Goal: Information Seeking & Learning: Understand process/instructions

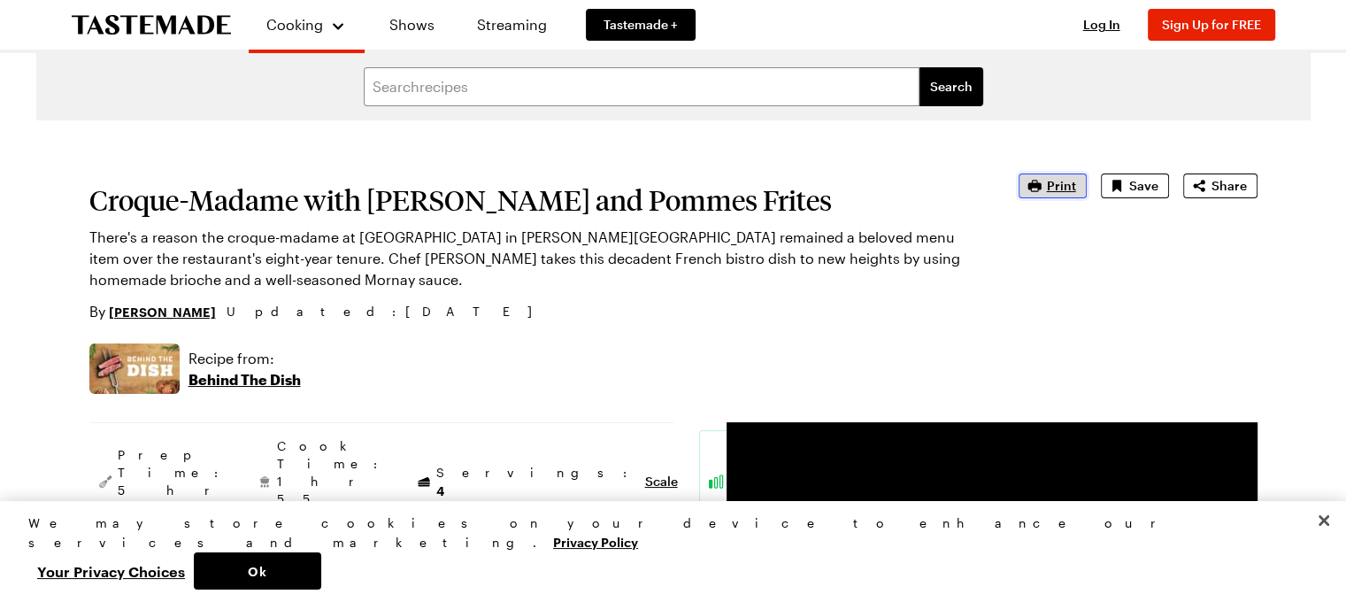
click at [1057, 187] on span "Print" at bounding box center [1061, 186] width 29 height 18
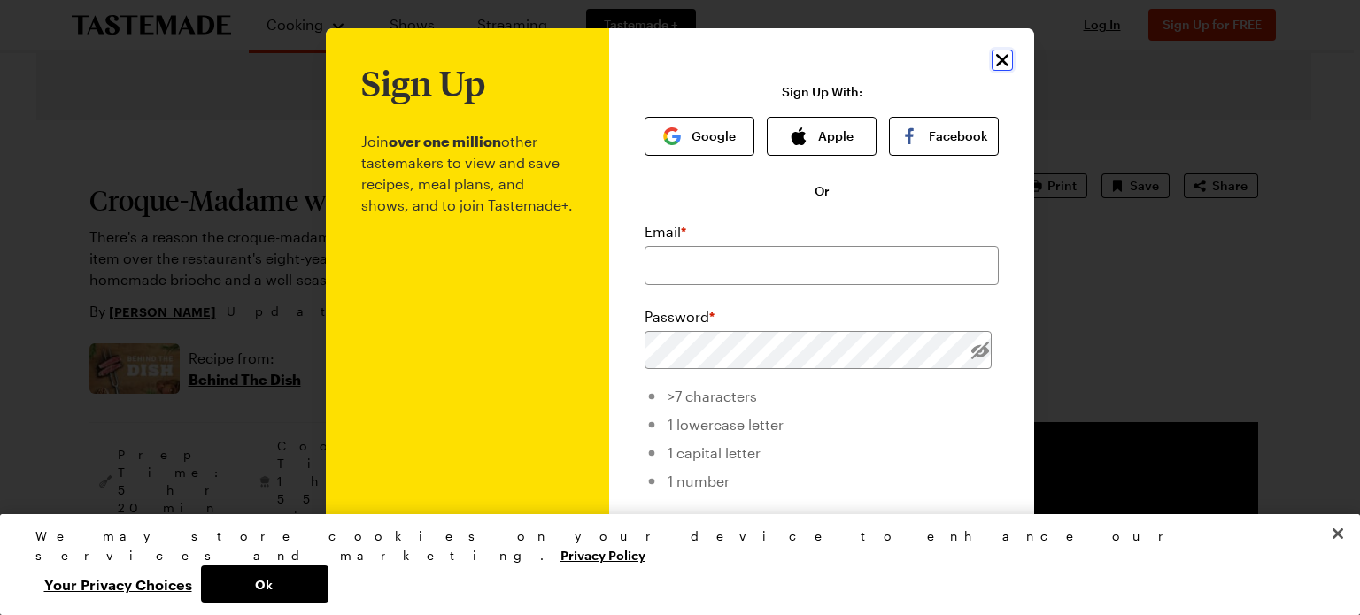
click at [1000, 58] on icon "Close" at bounding box center [1001, 60] width 21 height 21
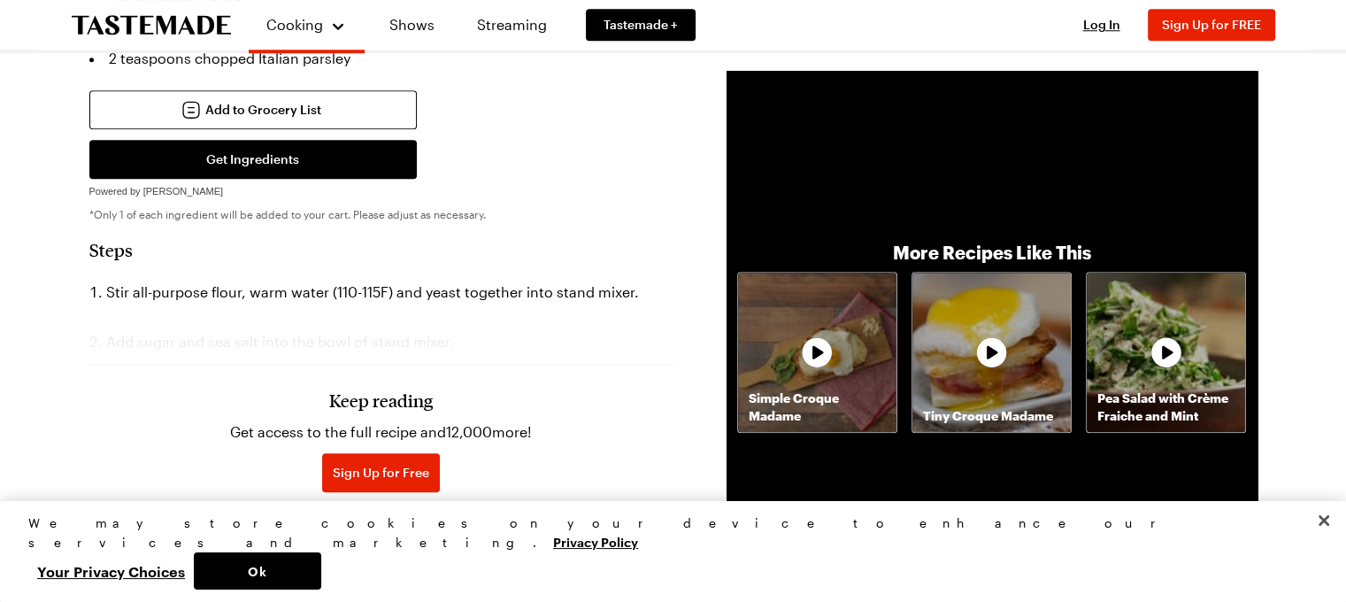
scroll to position [1717, 0]
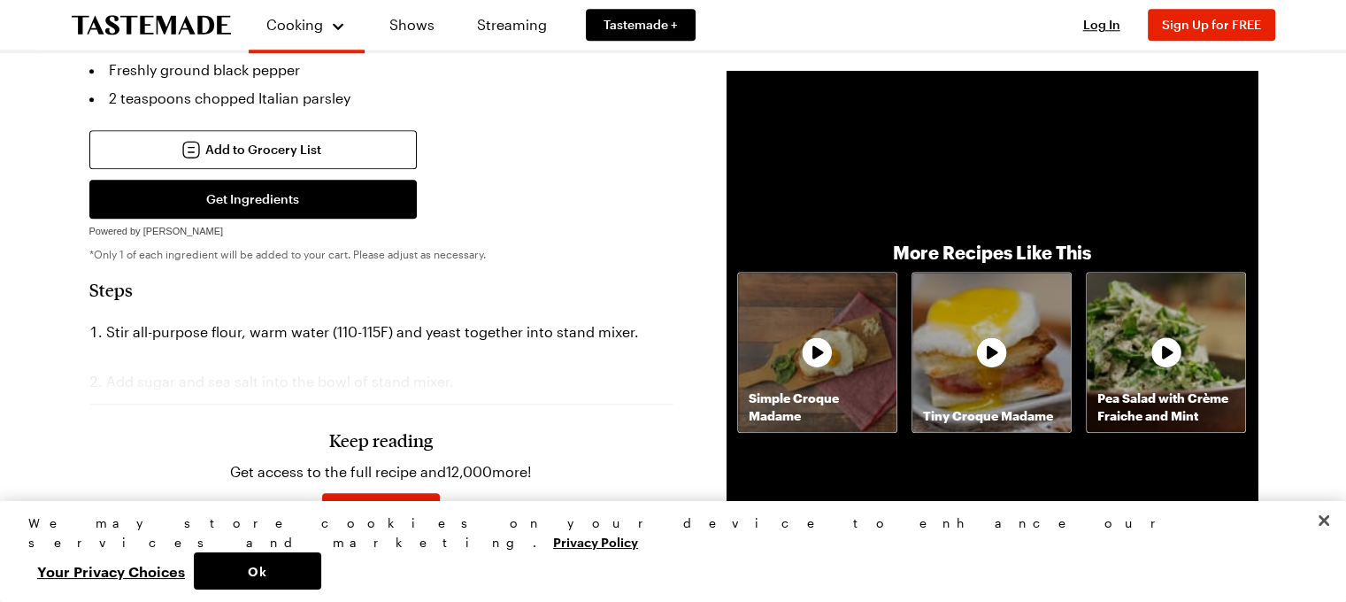
click at [343, 342] on div "Keep reading Get access to the full recipe and 12,000 more! Sign Up for Free Al…" at bounding box center [381, 465] width 584 height 247
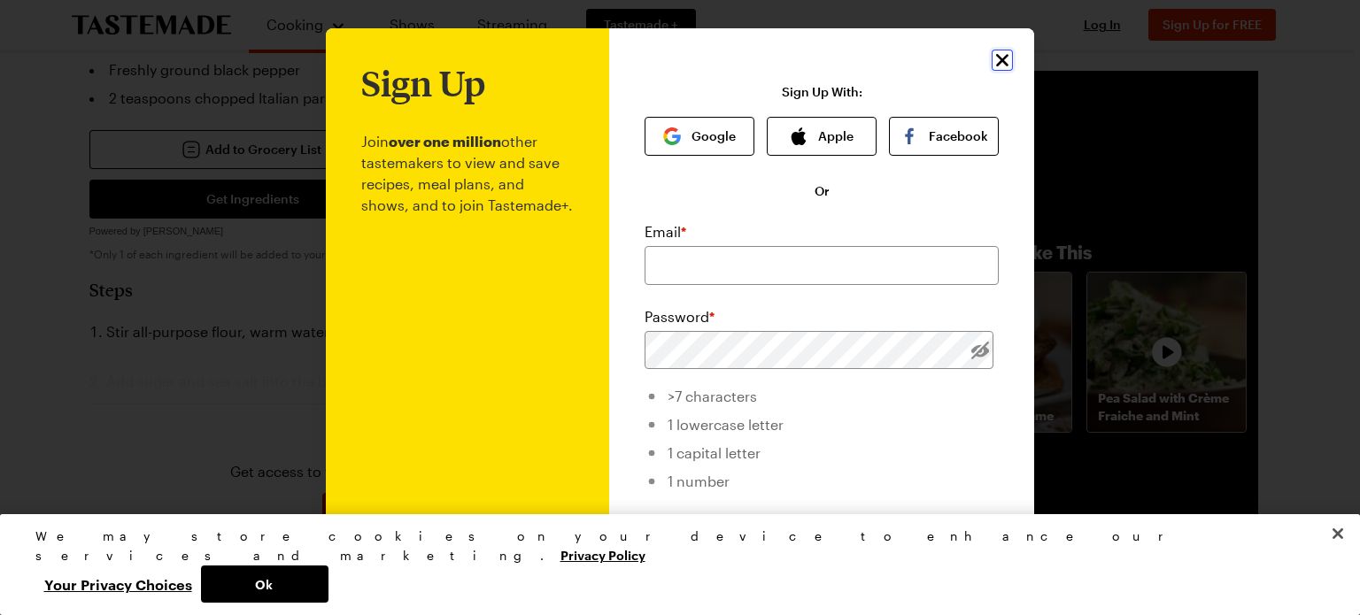
click at [996, 60] on icon "Close" at bounding box center [1002, 60] width 12 height 12
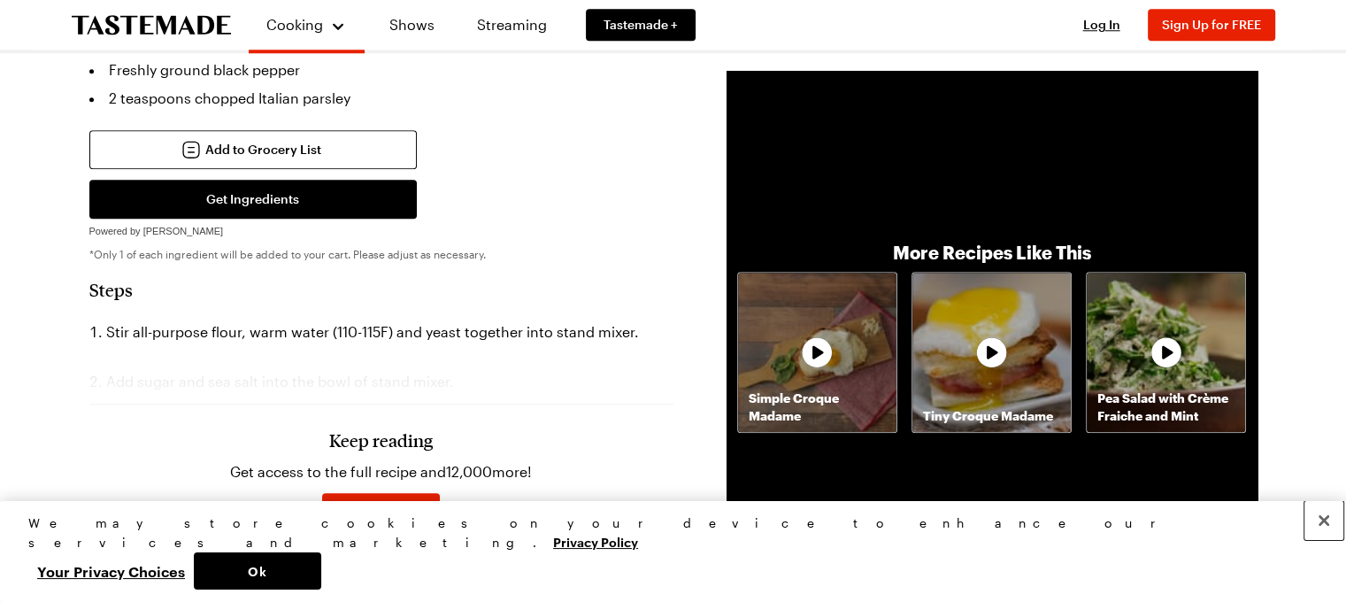
click at [1321, 540] on button "Close" at bounding box center [1324, 520] width 39 height 39
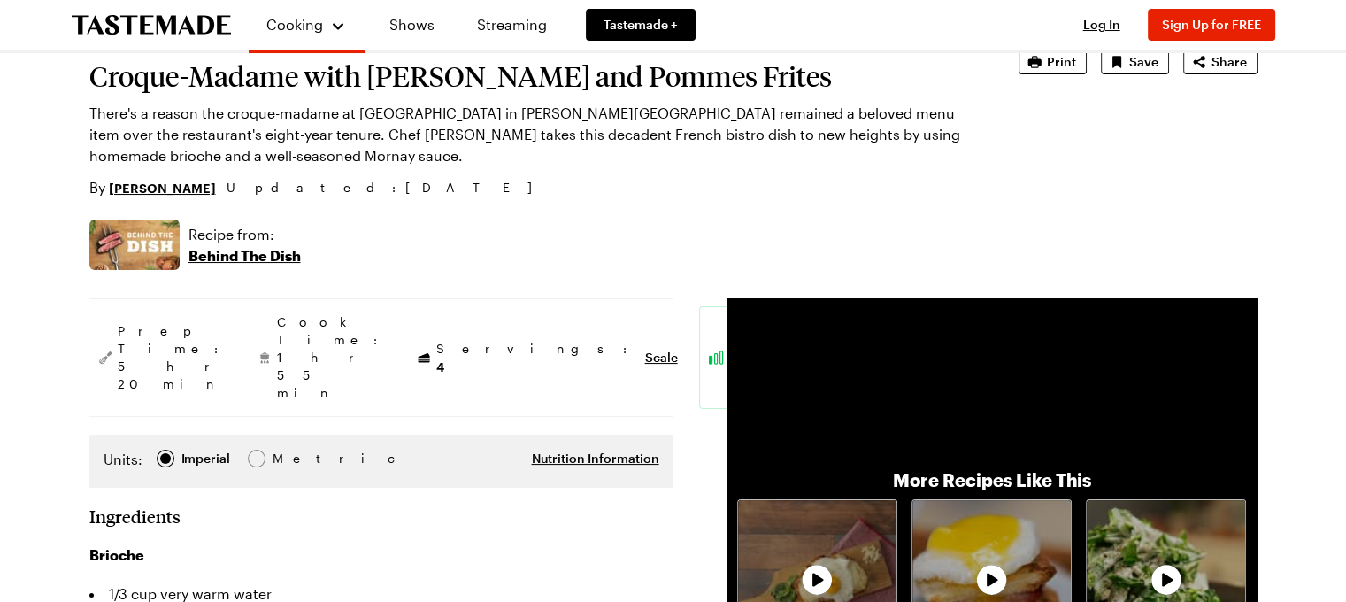
scroll to position [106, 0]
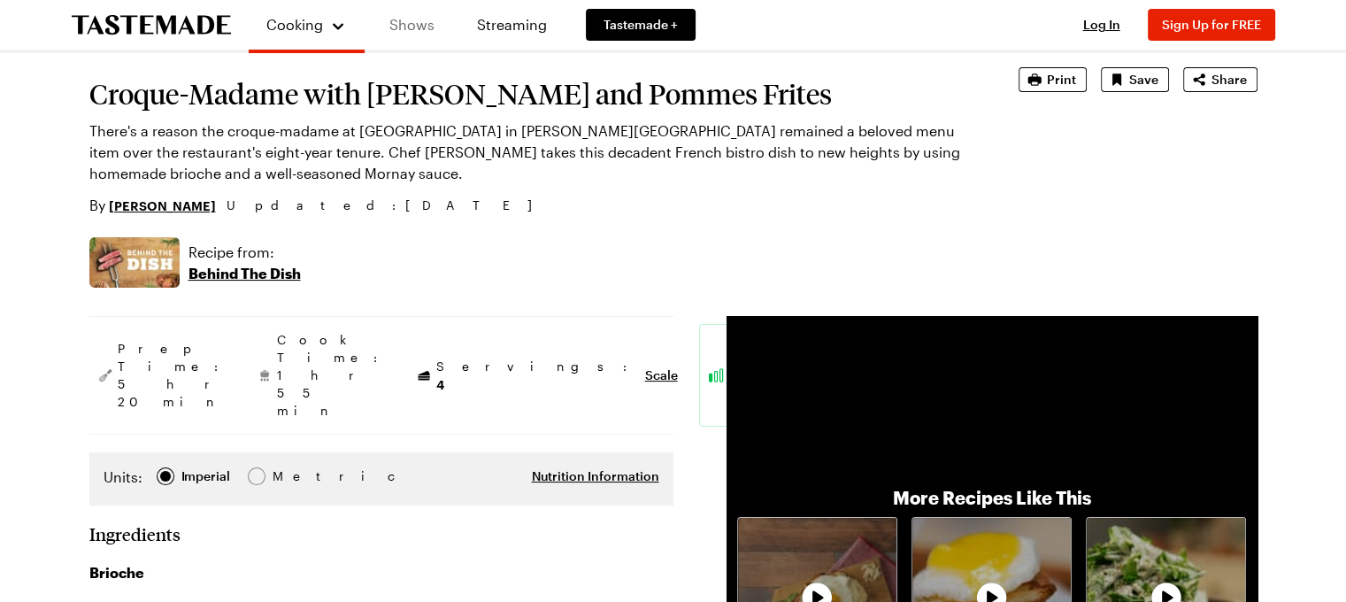
click at [421, 22] on link "Shows" at bounding box center [412, 25] width 81 height 50
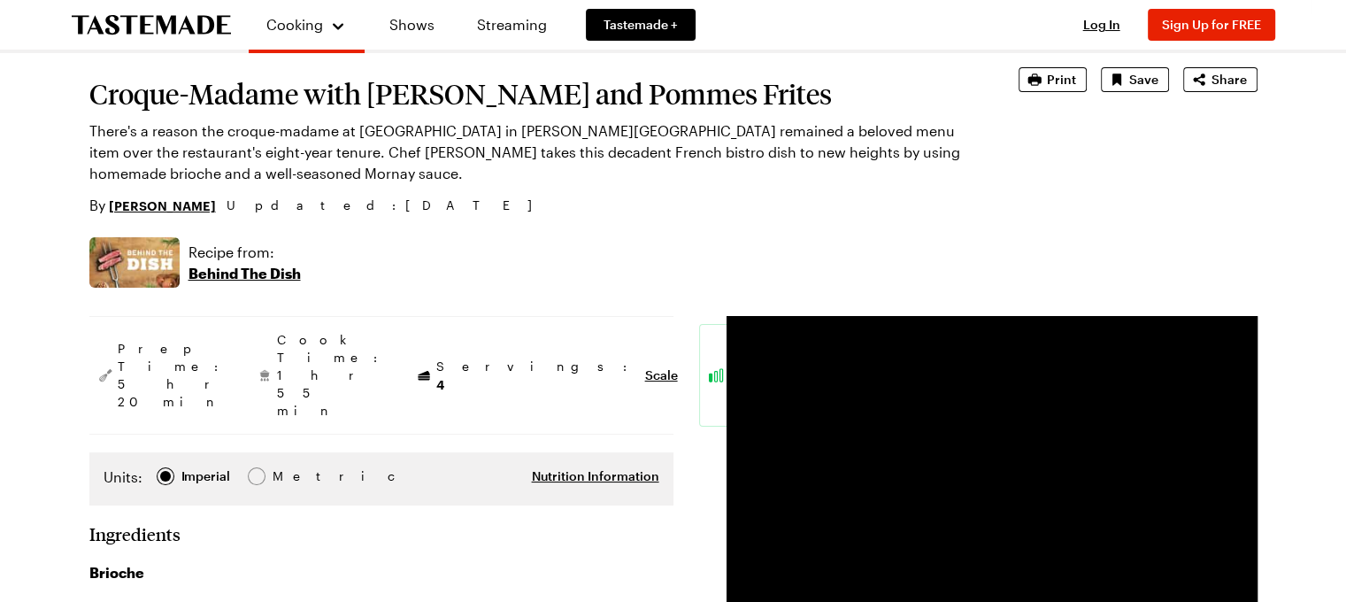
click at [260, 273] on p "Behind The Dish" at bounding box center [245, 273] width 112 height 21
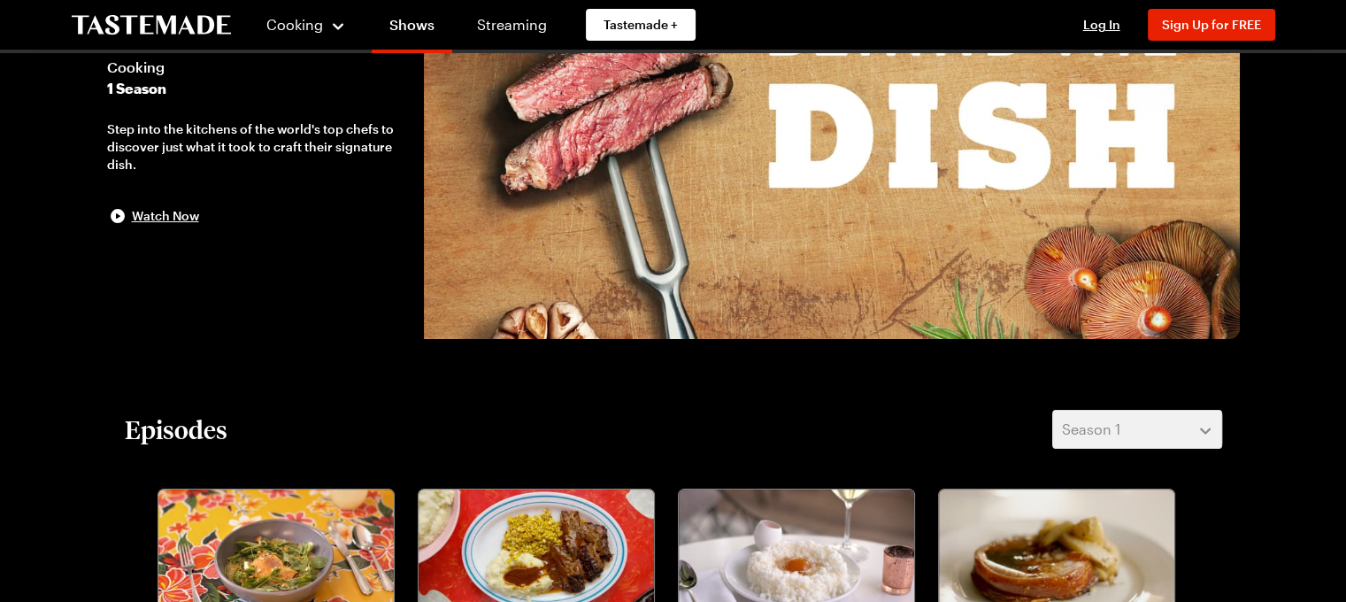
scroll to position [92, 0]
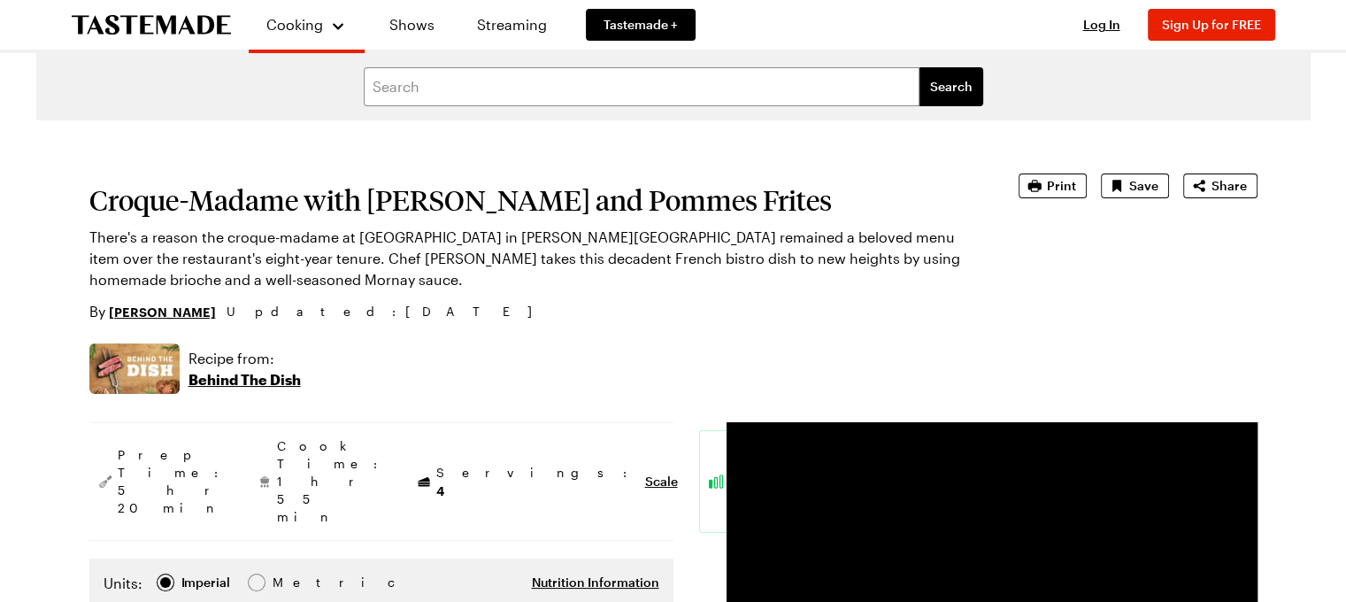
click at [576, 362] on div "Recipe from: Behind The Dish" at bounding box center [673, 368] width 1168 height 50
click at [1055, 189] on span "Print" at bounding box center [1061, 186] width 29 height 18
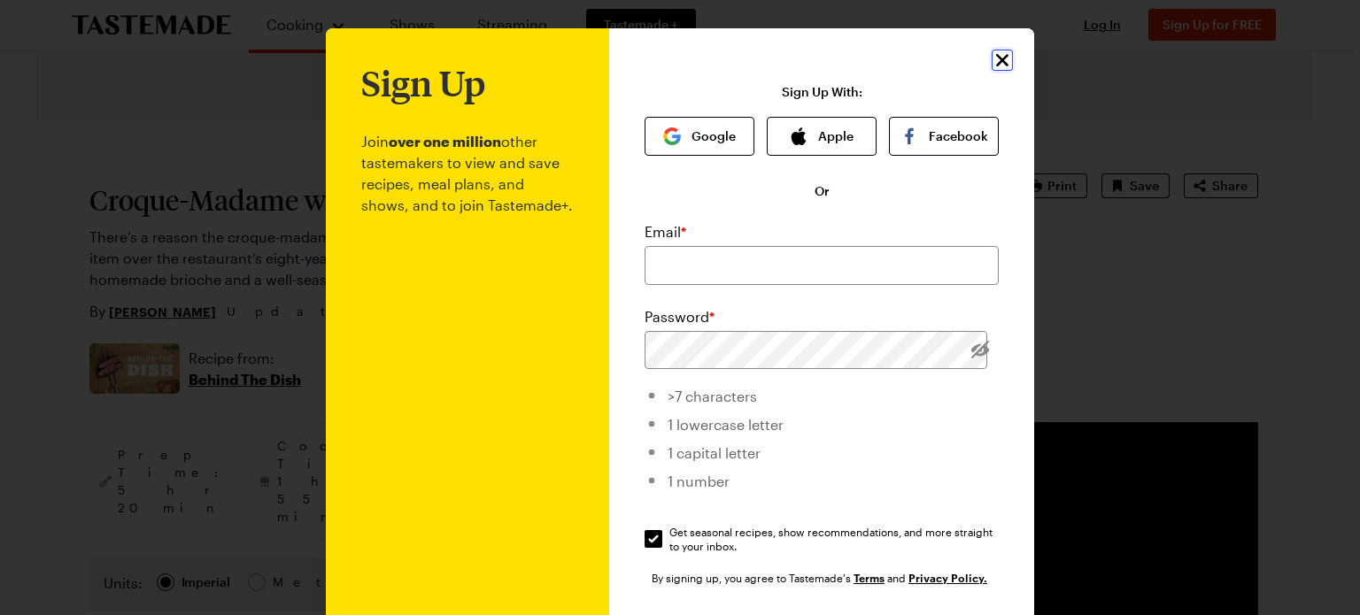
click at [1000, 56] on icon "Close" at bounding box center [1002, 60] width 12 height 12
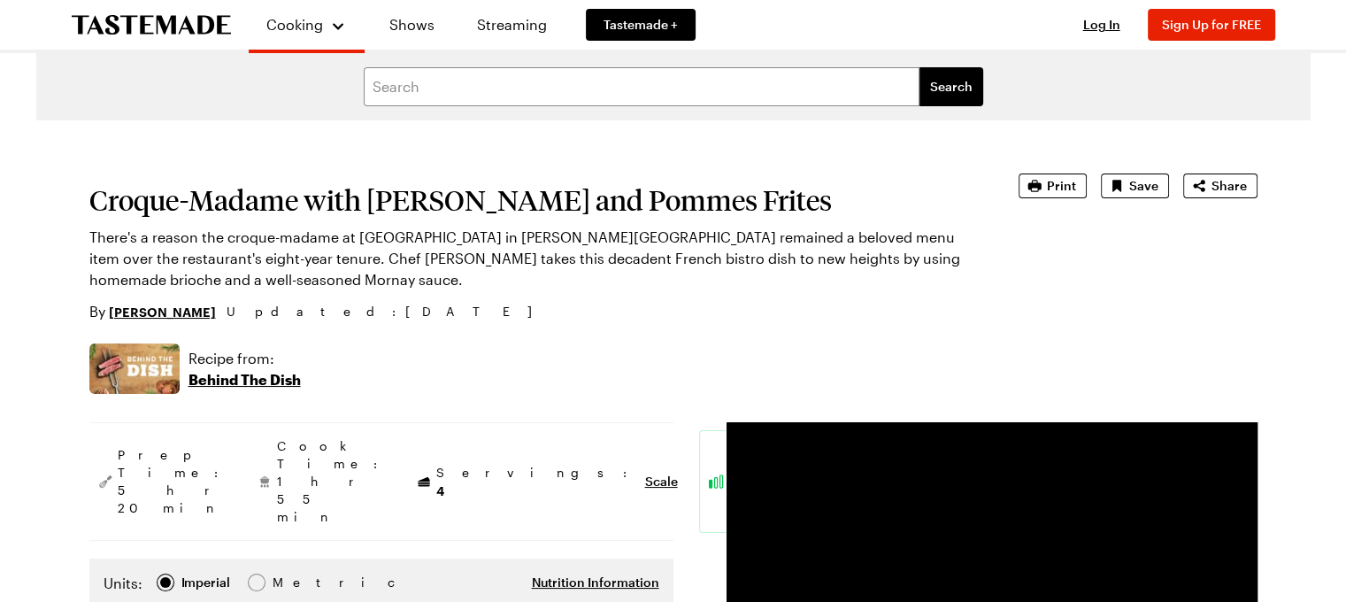
click at [1000, 56] on form "Search recipes Search" at bounding box center [673, 86] width 1275 height 67
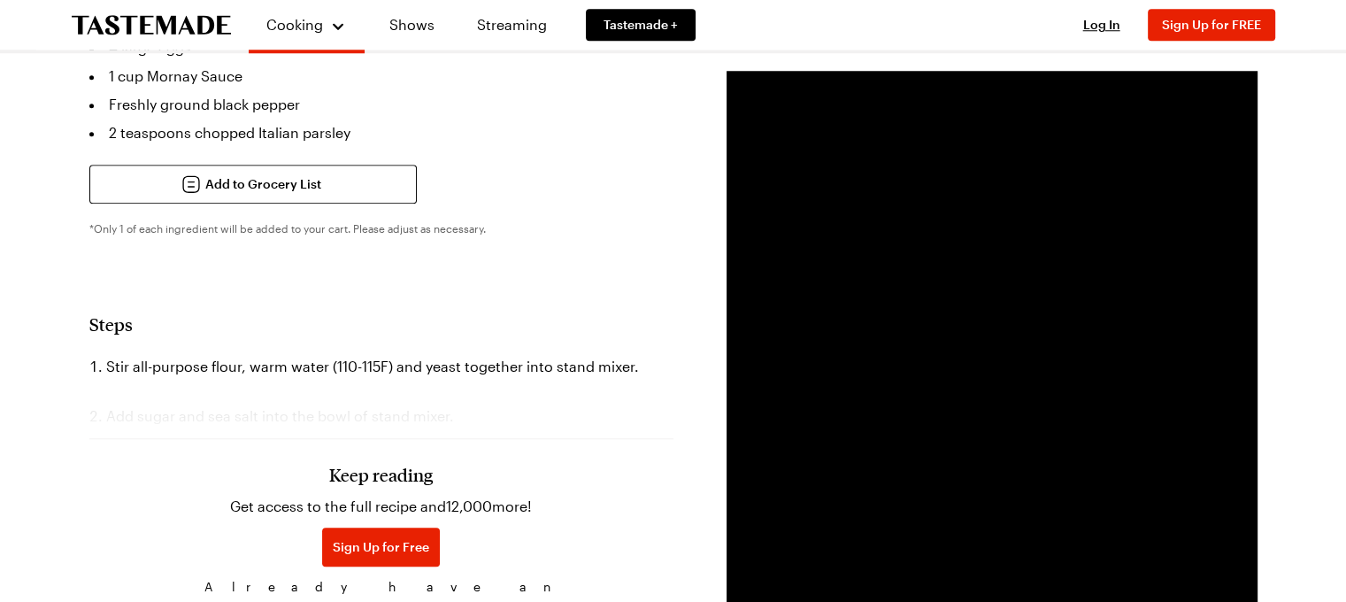
scroll to position [1687, 0]
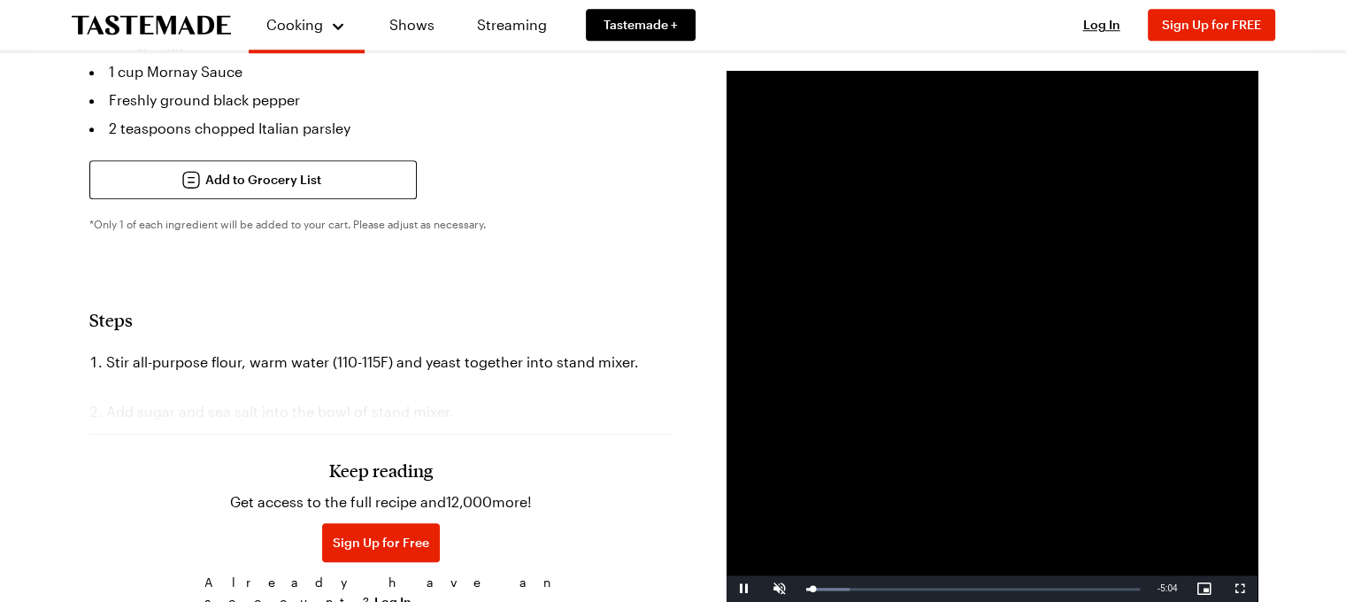
click at [429, 372] on div "Keep reading Get access to the full recipe and 12,000 more! Sign Up for Free Al…" at bounding box center [381, 495] width 584 height 247
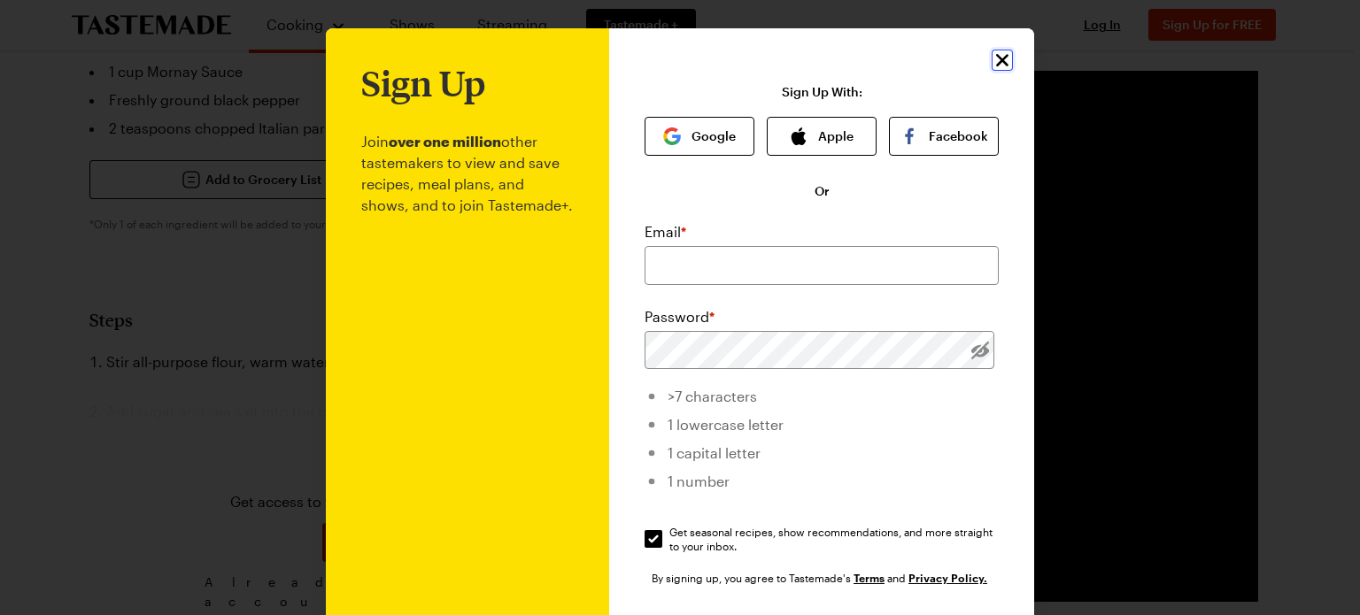
click at [1004, 65] on icon "Close" at bounding box center [1001, 60] width 21 height 21
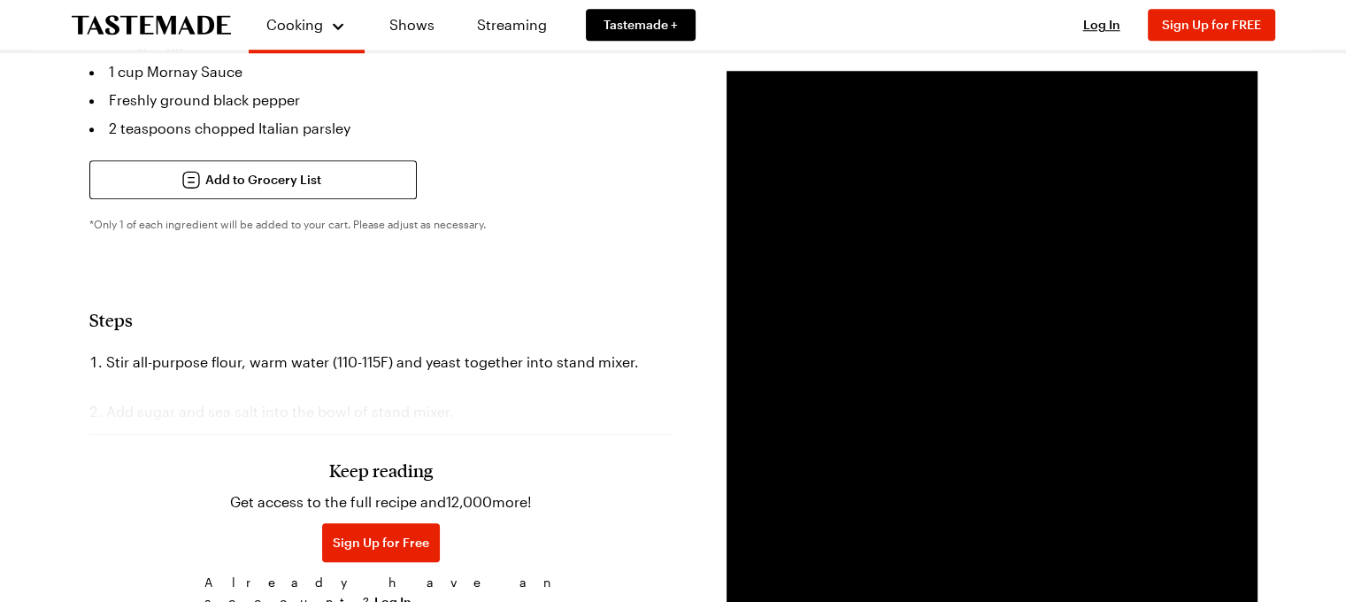
click at [291, 372] on div "Keep reading Get access to the full recipe and 12,000 more! Sign Up for Free Al…" at bounding box center [381, 495] width 584 height 247
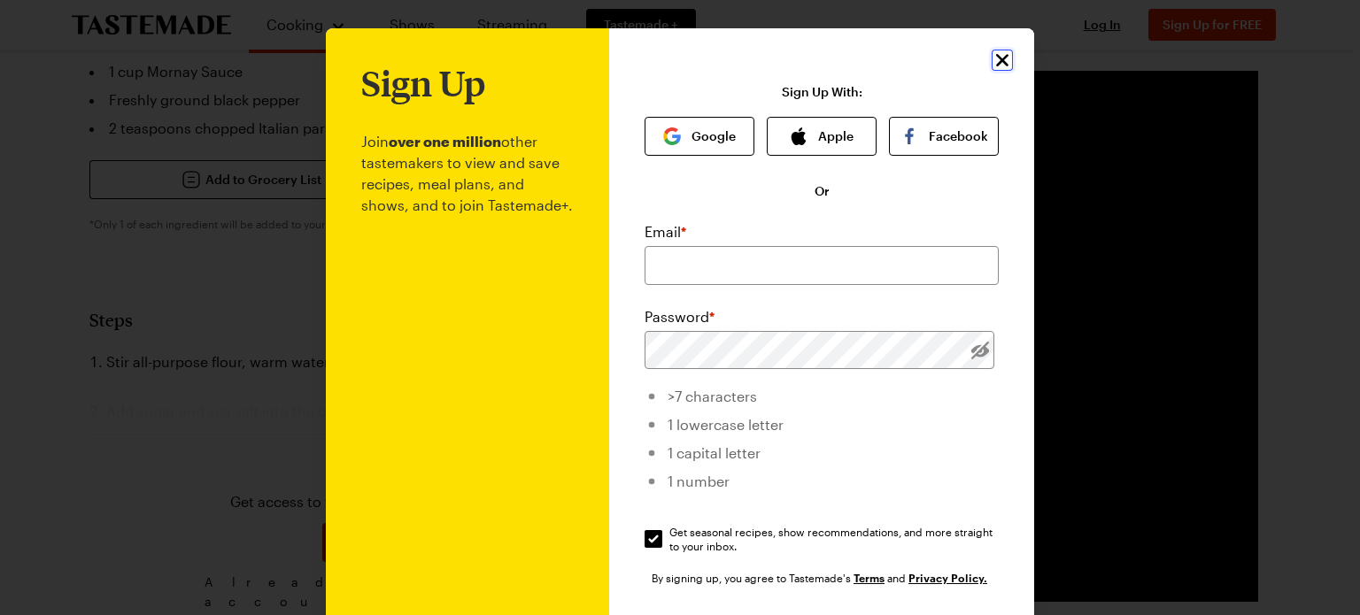
click at [1000, 60] on icon "Close" at bounding box center [1001, 60] width 21 height 21
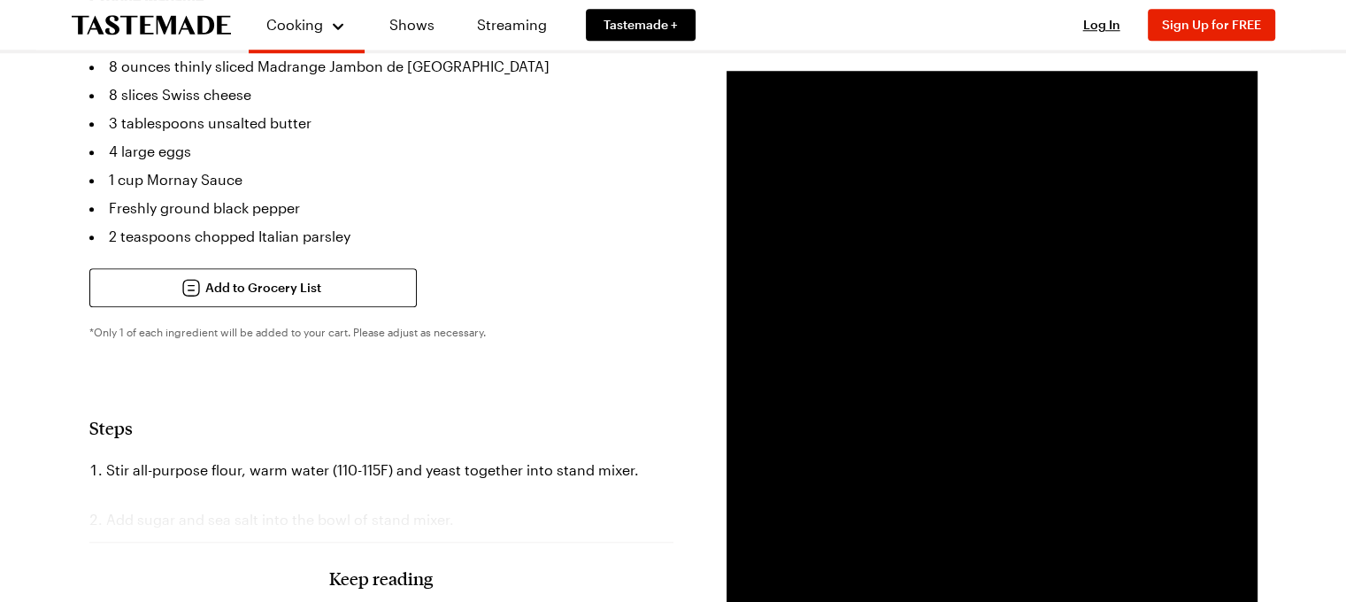
scroll to position [1593, 0]
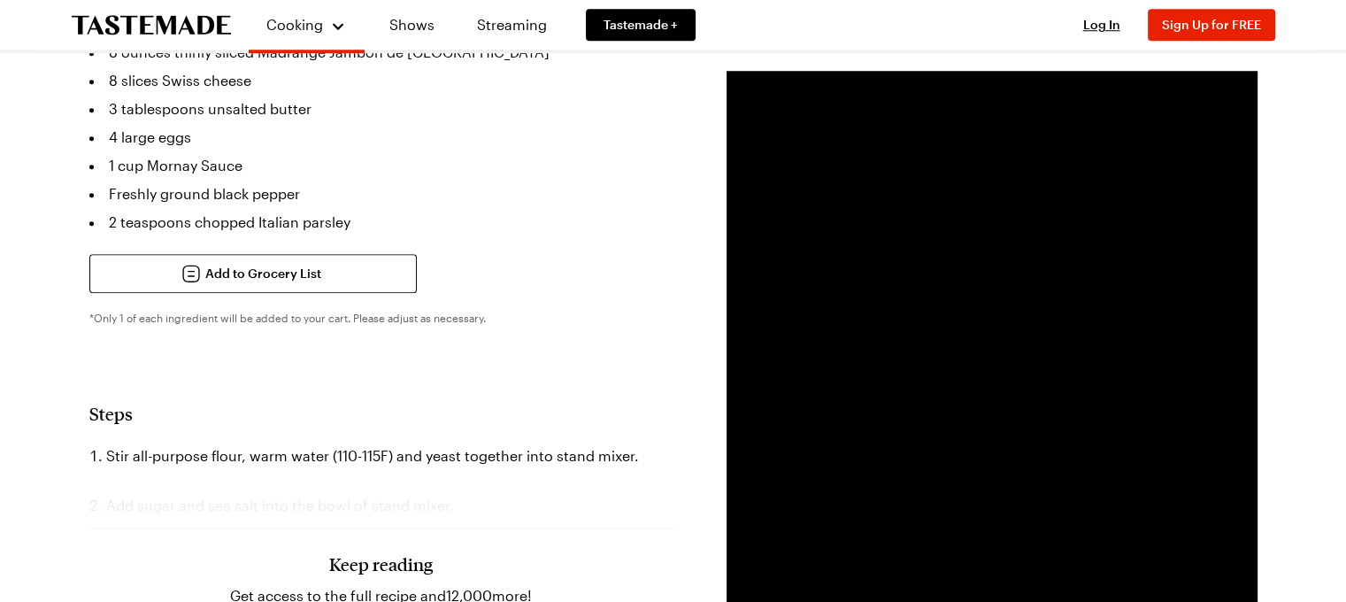
click at [117, 442] on li "Stir all-purpose flour, warm water (110-115F) and yeast together into stand mix…" at bounding box center [381, 456] width 584 height 28
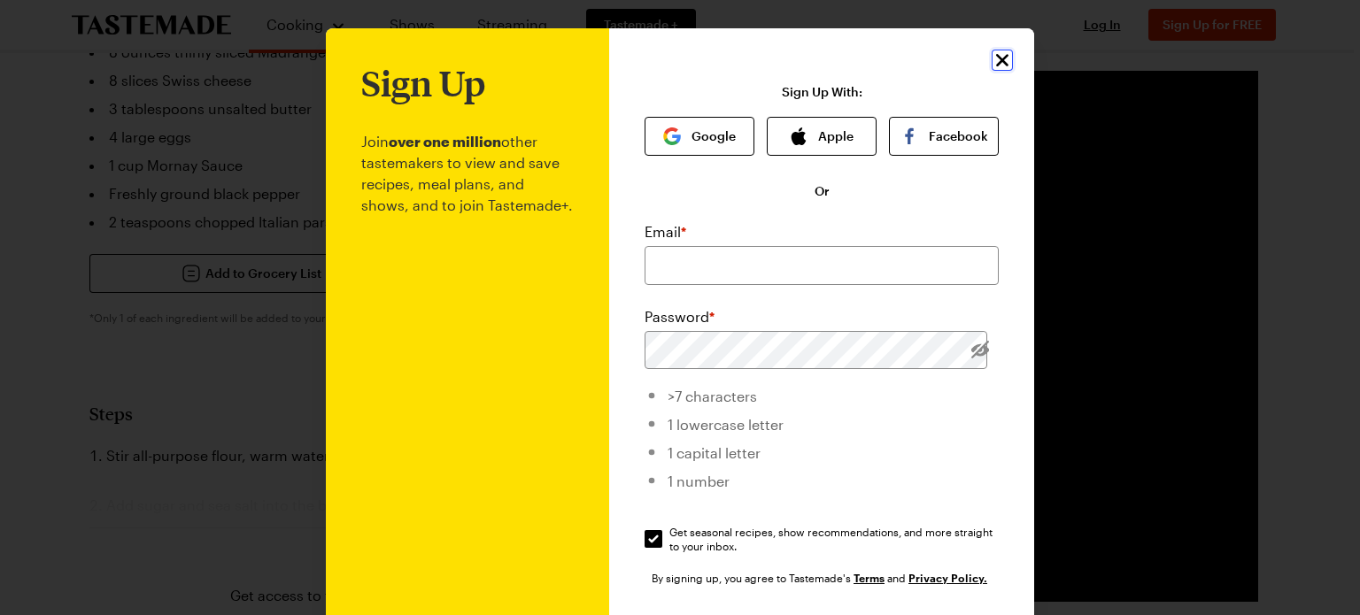
click at [991, 64] on icon "Close" at bounding box center [1001, 60] width 21 height 21
